Goal: Information Seeking & Learning: Find specific fact

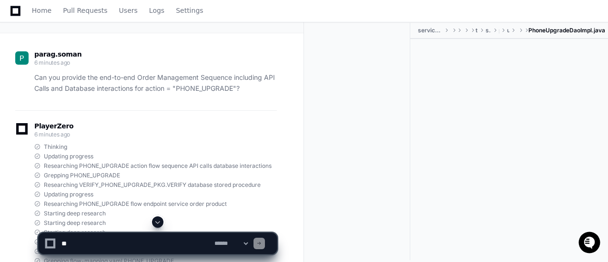
scroll to position [68, 0]
click at [161, 220] on span at bounding box center [158, 223] width 8 height 8
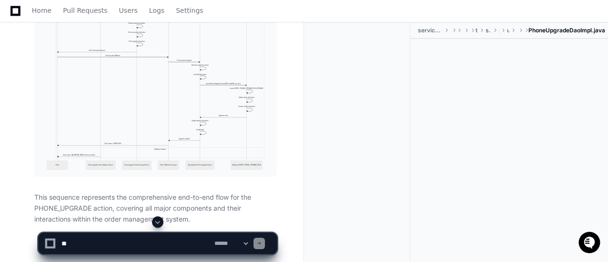
scroll to position [2209, 0]
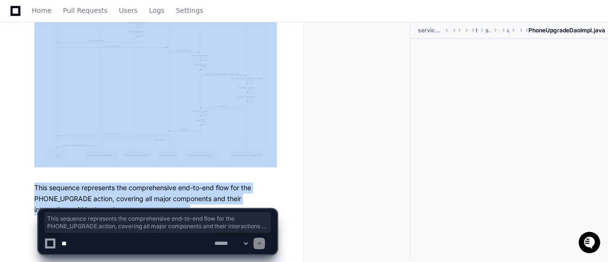
drag, startPoint x: 216, startPoint y: 180, endPoint x: 132, endPoint y: 136, distance: 94.2
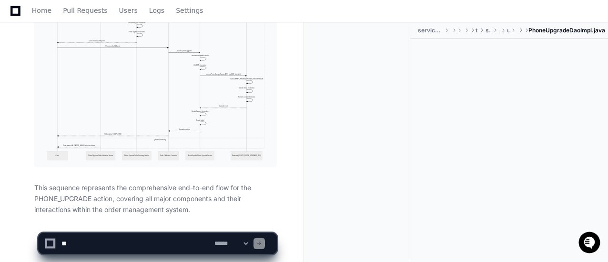
click at [375, 148] on div at bounding box center [360, 142] width 99 height 238
click at [520, 177] on div at bounding box center [509, 139] width 198 height 201
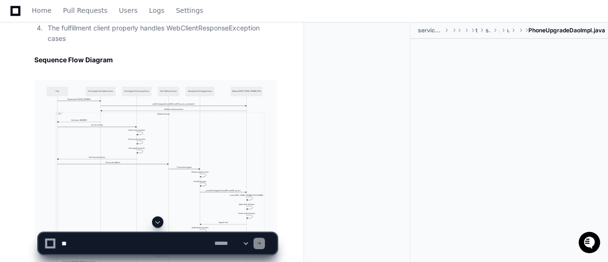
scroll to position [2095, 0]
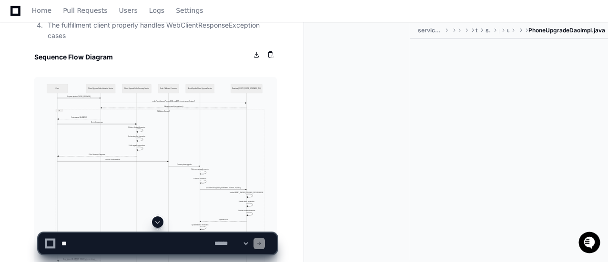
click at [184, 131] on img at bounding box center [155, 179] width 242 height 205
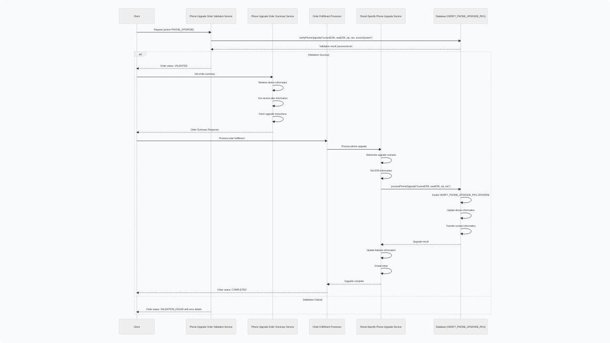
click at [382, 130] on img at bounding box center [305, 171] width 610 height 343
click at [252, 94] on img at bounding box center [305, 171] width 610 height 343
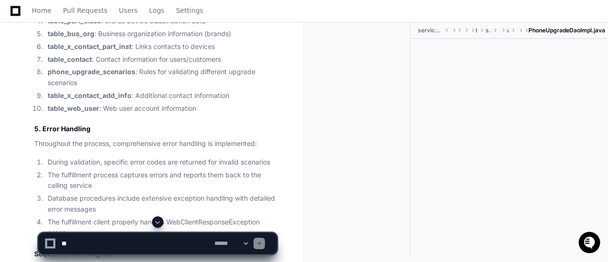
click at [158, 219] on span at bounding box center [158, 223] width 8 height 8
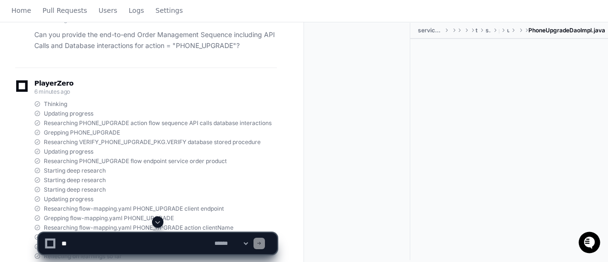
scroll to position [0, 0]
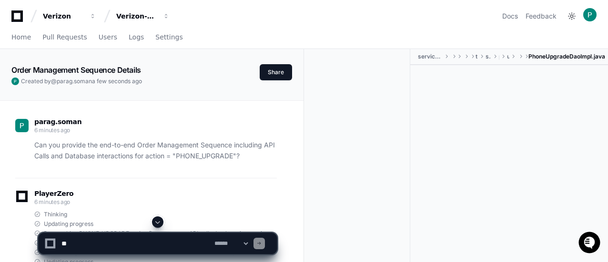
click at [477, 115] on div at bounding box center [509, 165] width 198 height 201
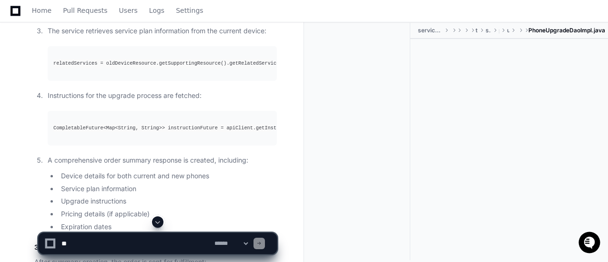
scroll to position [1048, 0]
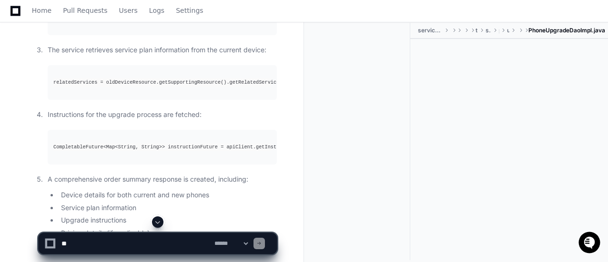
click at [607, 122] on html "Verizon Verizon-Clarify-Order-Management Docs Feedback Home Pull Requests Users…" at bounding box center [304, 202] width 608 height 2500
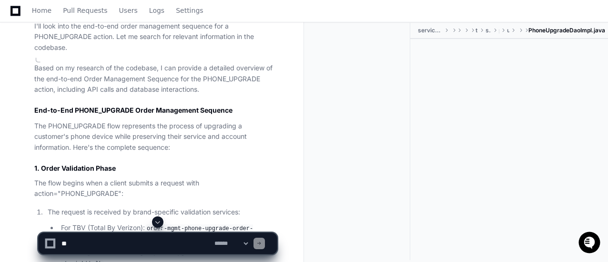
scroll to position [451, 0]
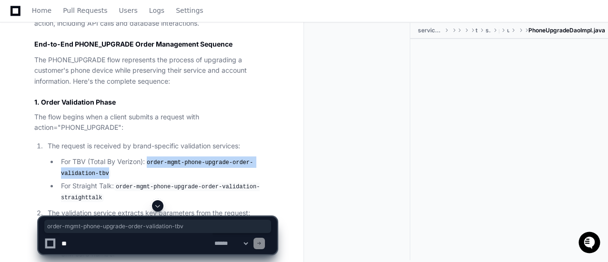
drag, startPoint x: 149, startPoint y: 161, endPoint x: 108, endPoint y: 172, distance: 41.9
click at [108, 172] on li "For TBV (Total By Verizon): order-mgmt-phone-upgrade-order-validation-tbv" at bounding box center [167, 168] width 219 height 22
click at [164, 163] on code "order-mgmt-phone-upgrade-order-validation-tbv" at bounding box center [157, 169] width 192 height 20
drag, startPoint x: 150, startPoint y: 160, endPoint x: 245, endPoint y: 160, distance: 95.7
click at [245, 160] on code "order-mgmt-phone-upgrade-order-validation-tbv" at bounding box center [157, 169] width 192 height 20
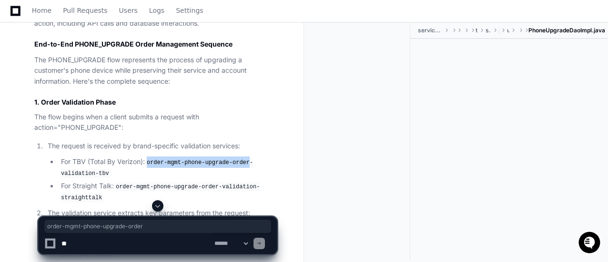
click at [170, 159] on code "order-mgmt-phone-upgrade-order-validation-tbv" at bounding box center [157, 169] width 192 height 20
drag, startPoint x: 149, startPoint y: 161, endPoint x: 225, endPoint y: 160, distance: 76.7
click at [225, 160] on code "order-mgmt-phone-upgrade-order-validation-tbv" at bounding box center [157, 169] width 192 height 20
copy code "order-mgmt-phone-upgrade"
